Goal: Use online tool/utility: Utilize a website feature to perform a specific function

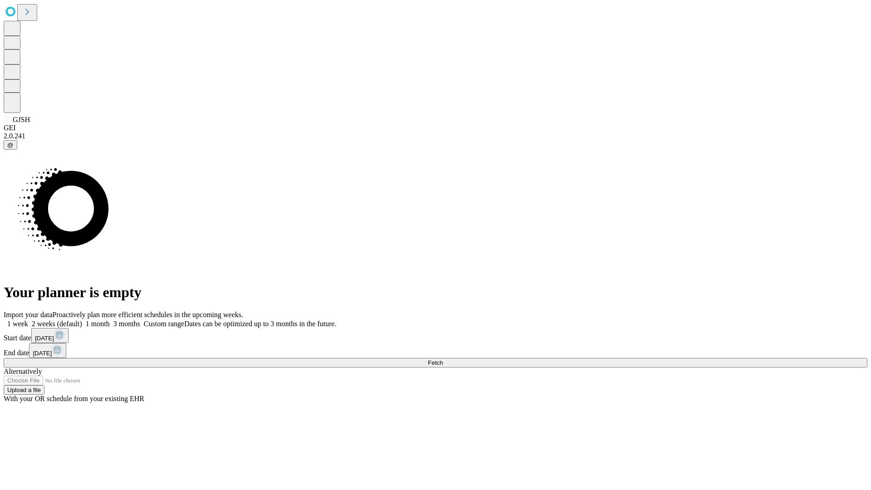
click at [443, 359] on span "Fetch" at bounding box center [435, 362] width 15 height 7
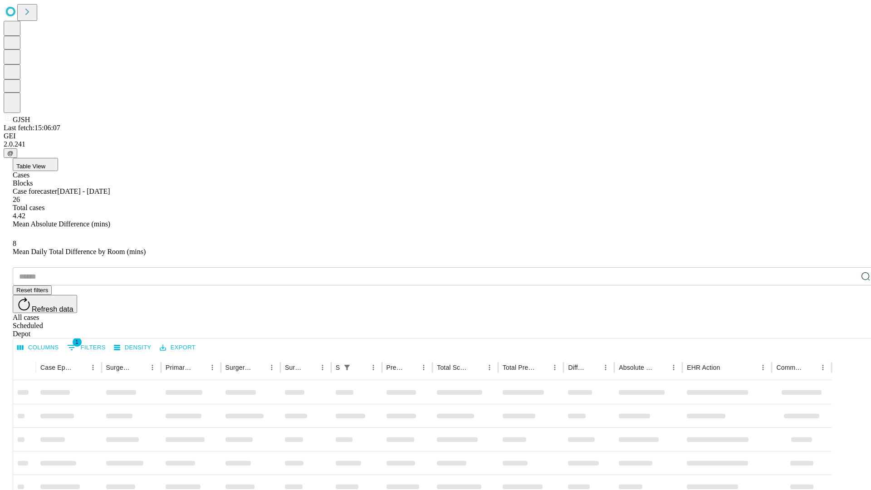
click at [45, 163] on span "Table View" at bounding box center [30, 166] width 29 height 7
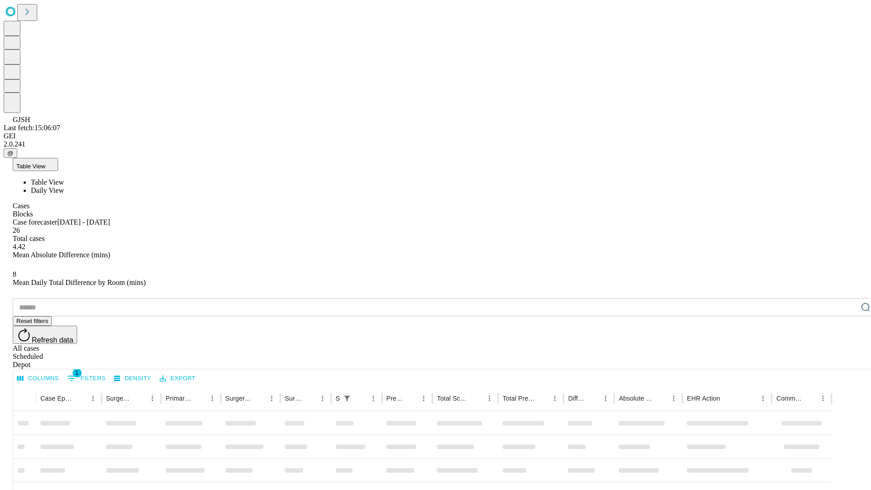
click at [64, 186] on span "Daily View" at bounding box center [47, 190] width 33 height 8
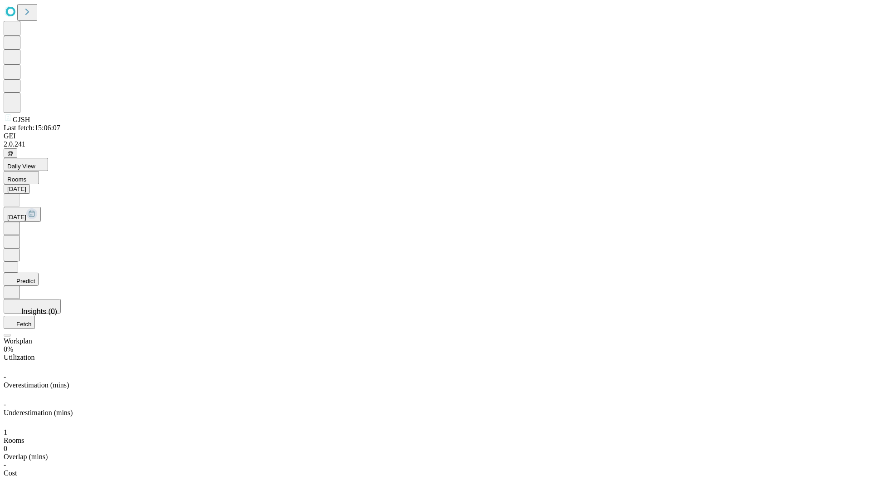
click at [39, 273] on button "Predict" at bounding box center [21, 279] width 35 height 13
